Goal: Task Accomplishment & Management: Use online tool/utility

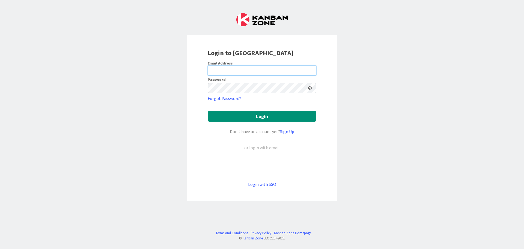
click at [232, 71] on input "email" at bounding box center [262, 71] width 109 height 10
type input "[EMAIL_ADDRESS][DOMAIN_NAME]"
click at [208, 111] on button "Login" at bounding box center [262, 116] width 109 height 11
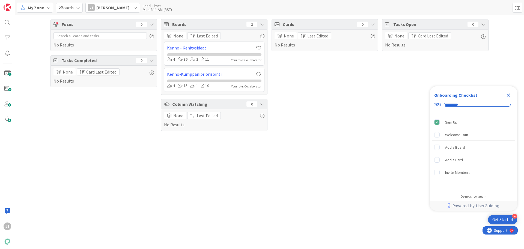
click at [39, 9] on span "My Zone" at bounding box center [36, 7] width 16 height 7
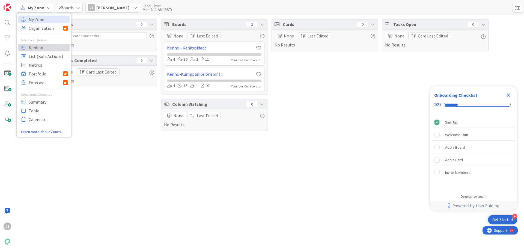
click at [37, 46] on span "Kanban" at bounding box center [48, 47] width 39 height 8
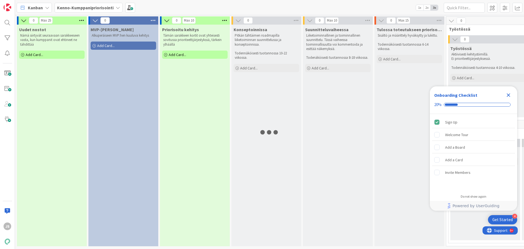
click at [508, 96] on icon "Close Checklist" at bounding box center [509, 95] width 4 height 4
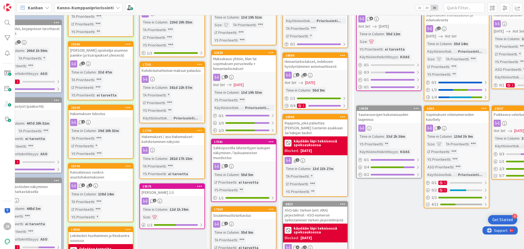
scroll to position [0, 94]
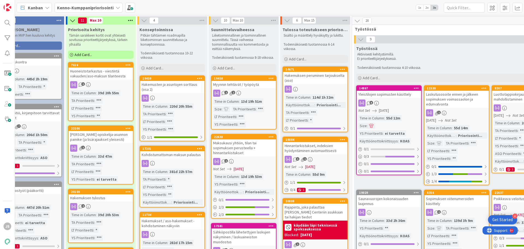
click at [246, 82] on div "Myynnin tehtävät / työpöytä" at bounding box center [244, 84] width 64 height 7
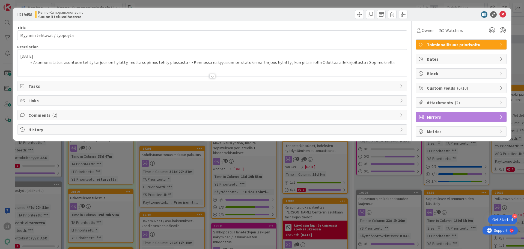
click at [173, 112] on span "Comments ( 2 )" at bounding box center [212, 115] width 369 height 7
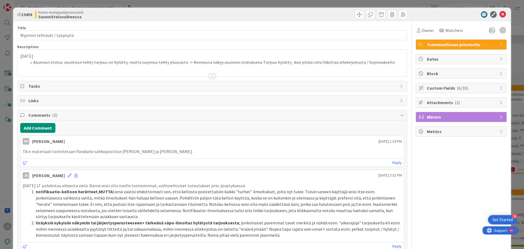
scroll to position [27, 0]
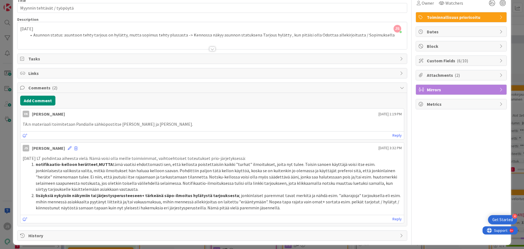
click at [482, 71] on div "Attachments ( 2 )" at bounding box center [461, 75] width 91 height 10
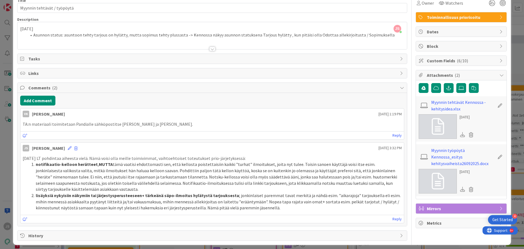
scroll to position [31, 0]
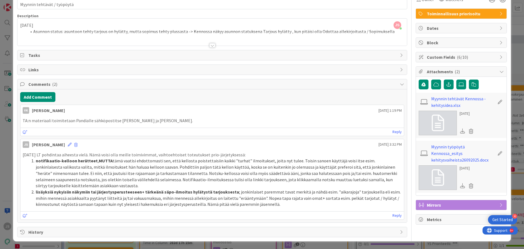
click at [419, 70] on icon at bounding box center [421, 71] width 5 height 4
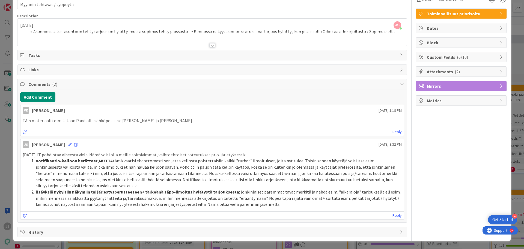
click at [419, 70] on icon at bounding box center [421, 71] width 5 height 4
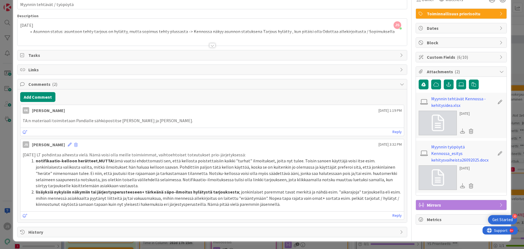
click at [438, 69] on span "Attachments ( 2 )" at bounding box center [462, 71] width 70 height 7
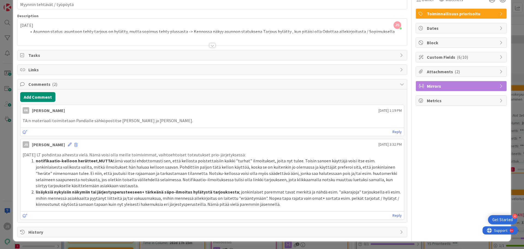
click at [438, 69] on span "Attachments ( 2 )" at bounding box center [462, 71] width 70 height 7
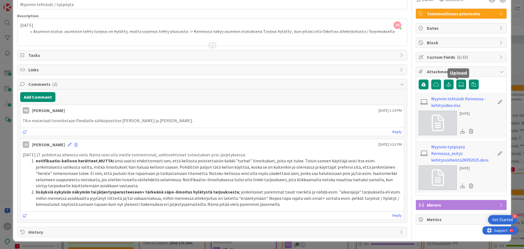
click at [459, 84] on icon at bounding box center [461, 84] width 5 height 4
click at [457, 79] on input "file" at bounding box center [457, 79] width 0 height 0
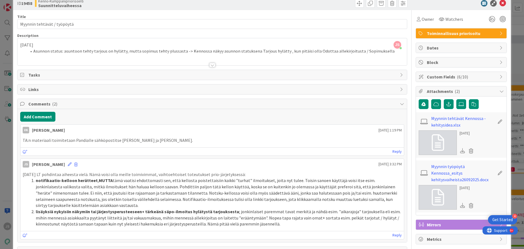
scroll to position [0, 0]
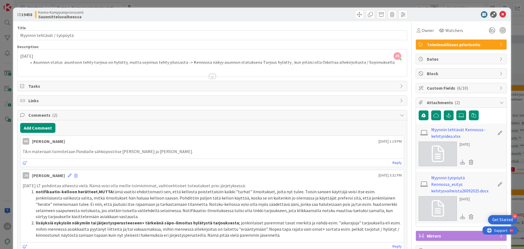
click at [210, 75] on div at bounding box center [212, 76] width 6 height 4
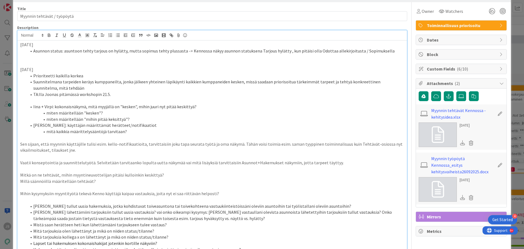
scroll to position [13, 0]
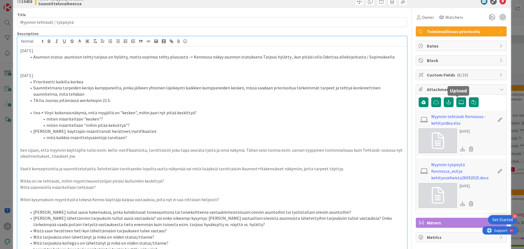
click at [457, 99] on label at bounding box center [462, 102] width 10 height 10
click at [457, 97] on input "file" at bounding box center [457, 97] width 0 height 0
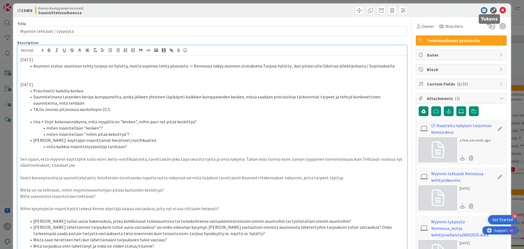
scroll to position [0, 0]
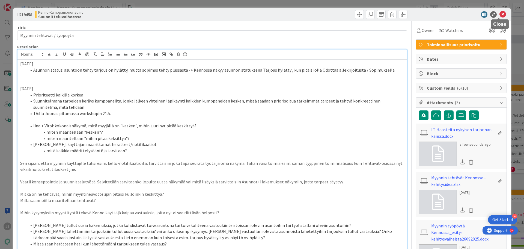
click at [500, 14] on icon at bounding box center [503, 14] width 7 height 7
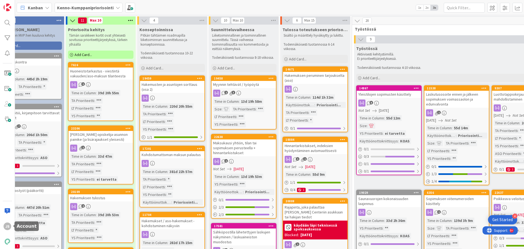
click at [5, 225] on div "JS" at bounding box center [8, 226] width 8 height 8
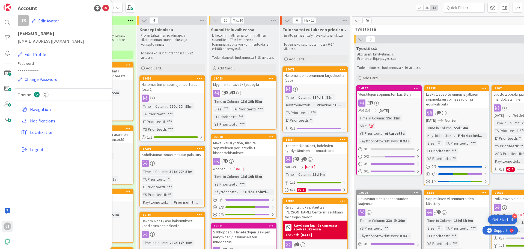
click at [42, 151] on span "Logout" at bounding box center [68, 149] width 77 height 7
